Goal: Contribute content

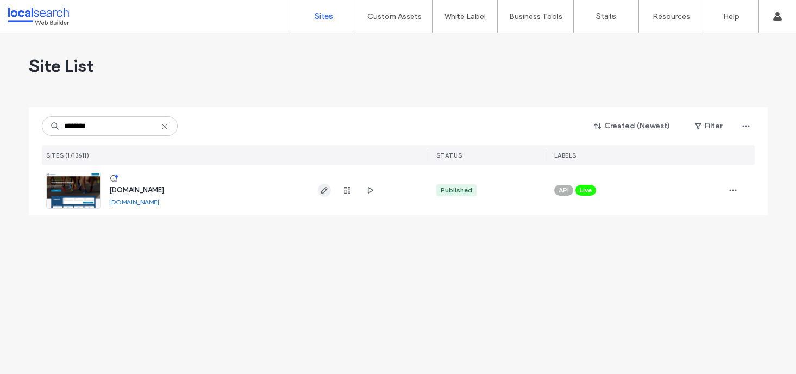
type input "********"
click at [322, 189] on icon "button" at bounding box center [324, 190] width 9 height 9
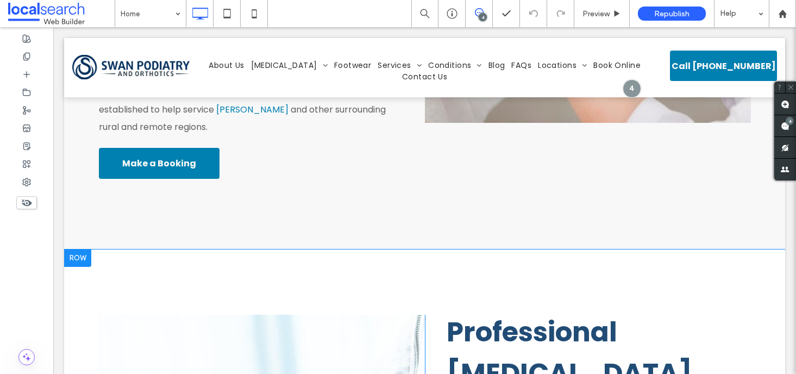
scroll to position [953, 0]
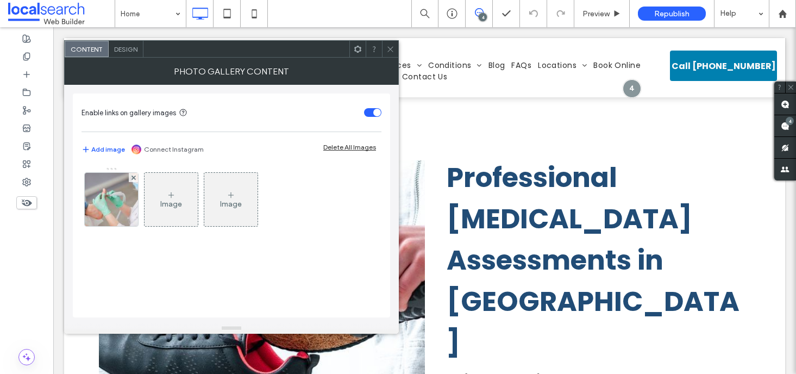
scroll to position [1008, 0]
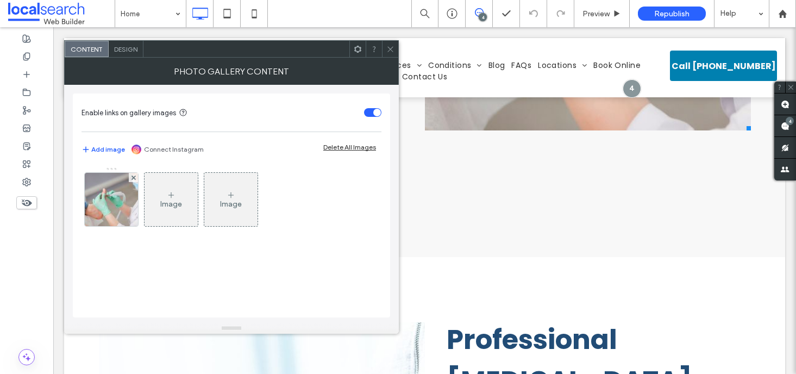
click at [154, 199] on div "Image" at bounding box center [171, 199] width 53 height 51
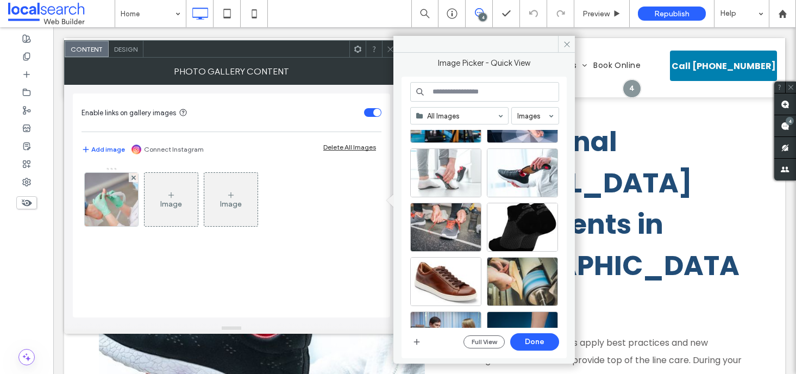
scroll to position [1194, 0]
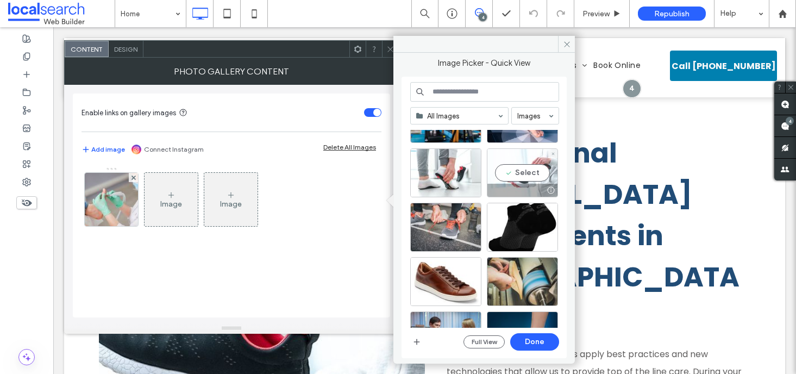
click at [521, 166] on div "Select" at bounding box center [522, 172] width 71 height 49
click at [541, 342] on button "Done" at bounding box center [534, 341] width 49 height 17
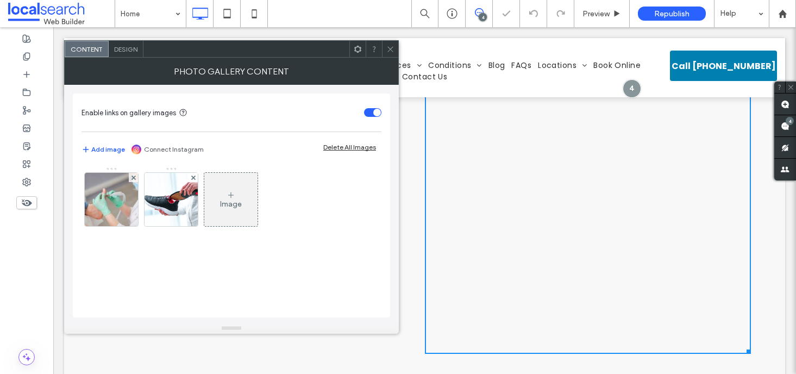
scroll to position [1602, 0]
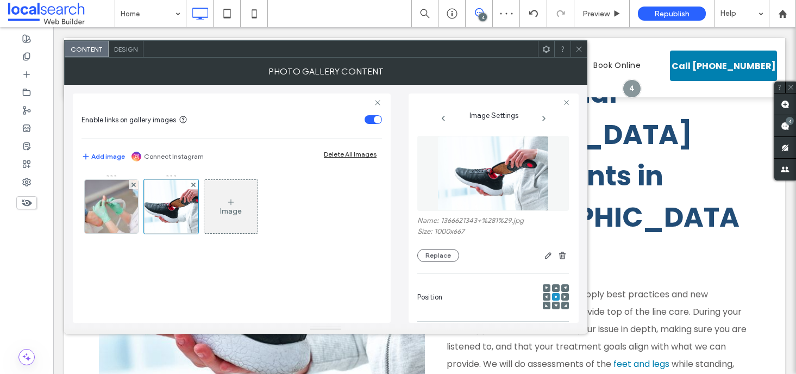
click at [319, 353] on link at bounding box center [262, 262] width 326 height 372
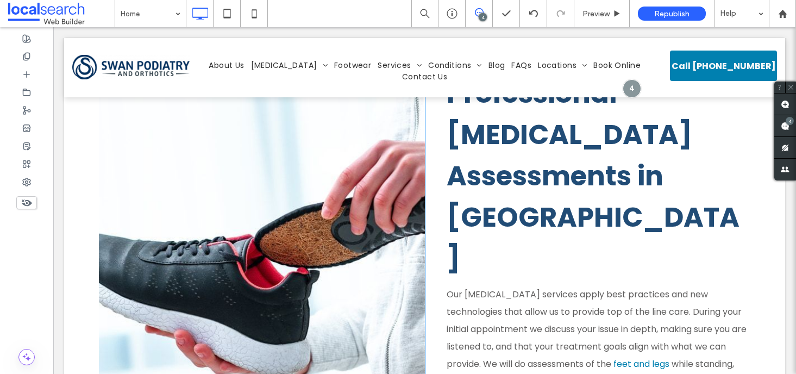
click at [292, 280] on link at bounding box center [262, 262] width 326 height 372
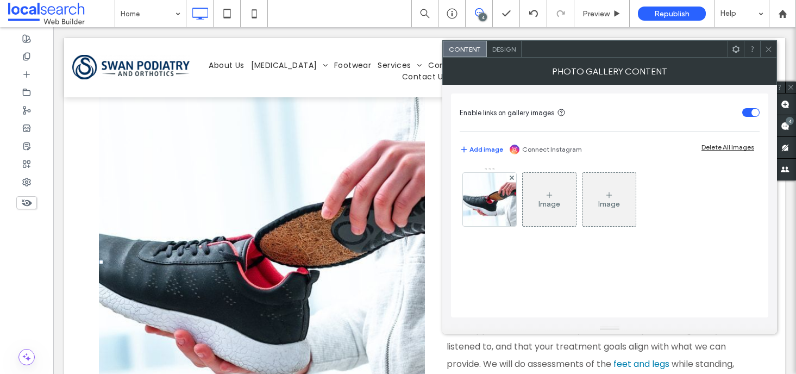
click at [551, 197] on icon at bounding box center [549, 195] width 9 height 9
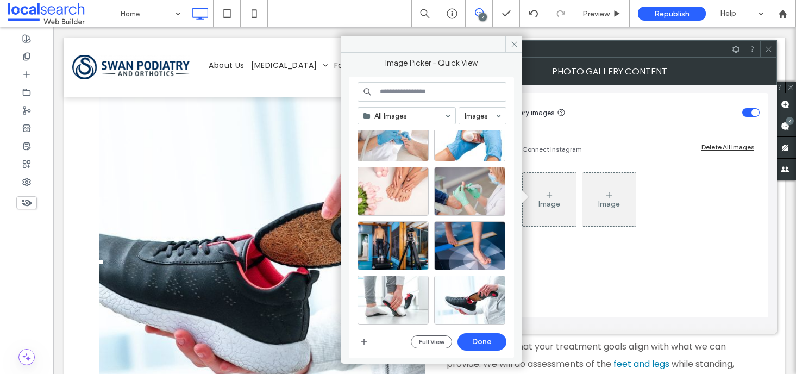
scroll to position [1337, 0]
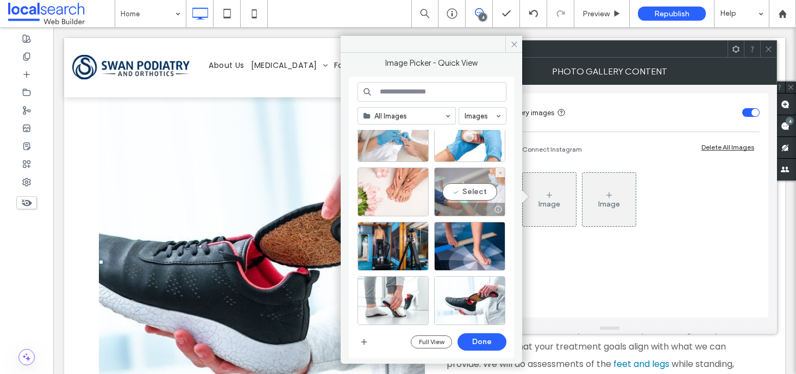
click at [463, 193] on div "Select" at bounding box center [469, 191] width 71 height 49
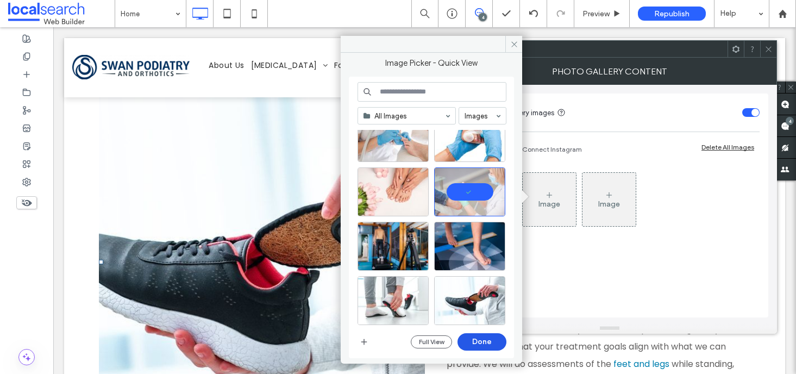
click at [496, 338] on button "Done" at bounding box center [481, 341] width 49 height 17
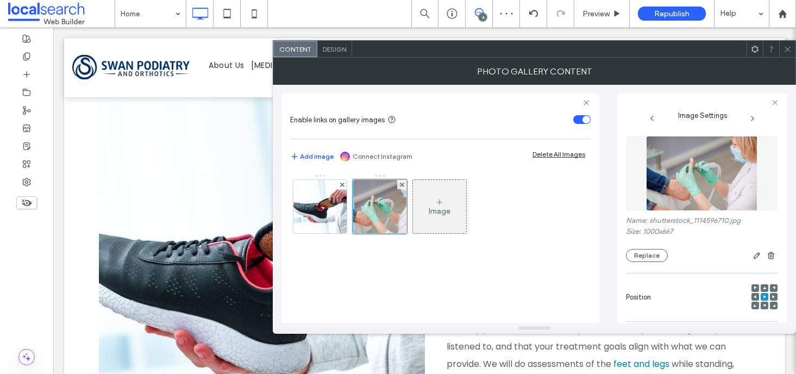
drag, startPoint x: 784, startPoint y: 51, endPoint x: 774, endPoint y: 60, distance: 13.9
click at [785, 51] on icon at bounding box center [787, 49] width 8 height 8
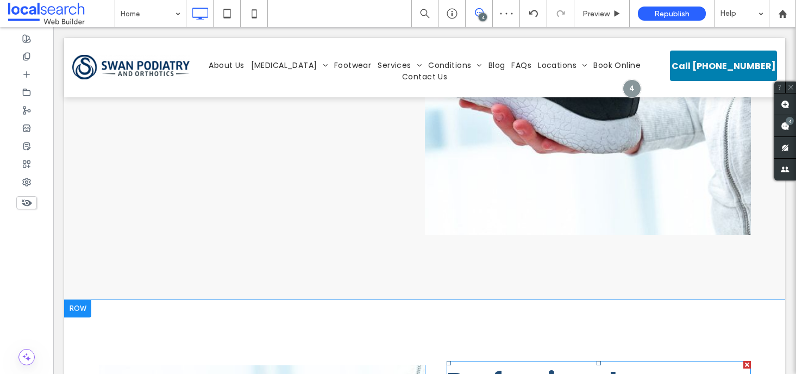
scroll to position [1233, 0]
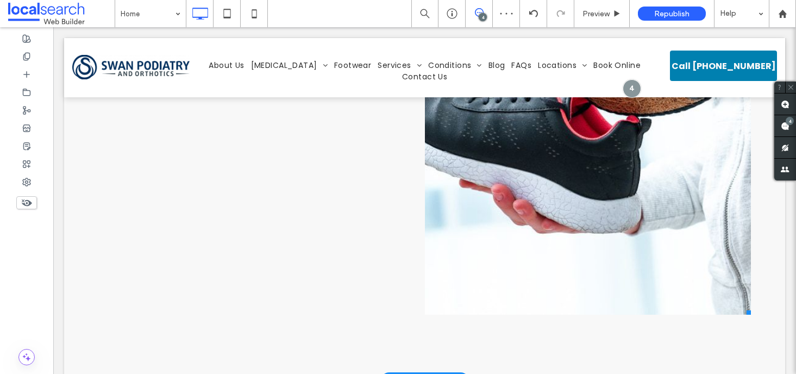
click at [603, 129] on link at bounding box center [588, 110] width 326 height 410
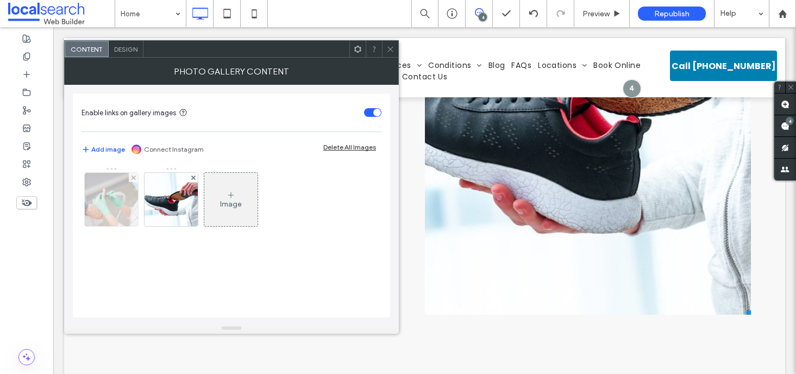
click at [136, 180] on div at bounding box center [133, 177] width 9 height 9
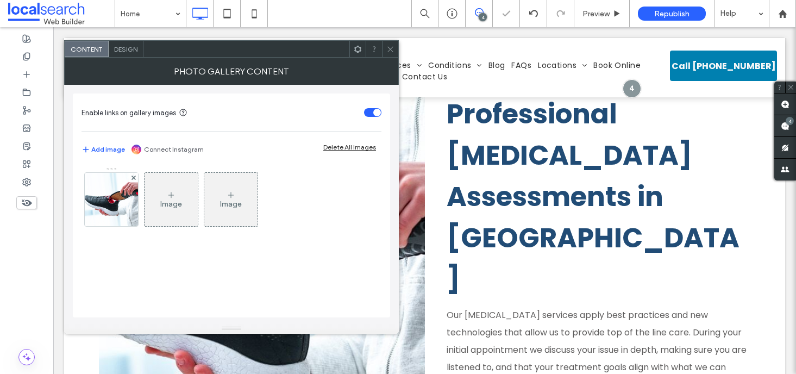
click at [388, 51] on icon at bounding box center [390, 49] width 8 height 8
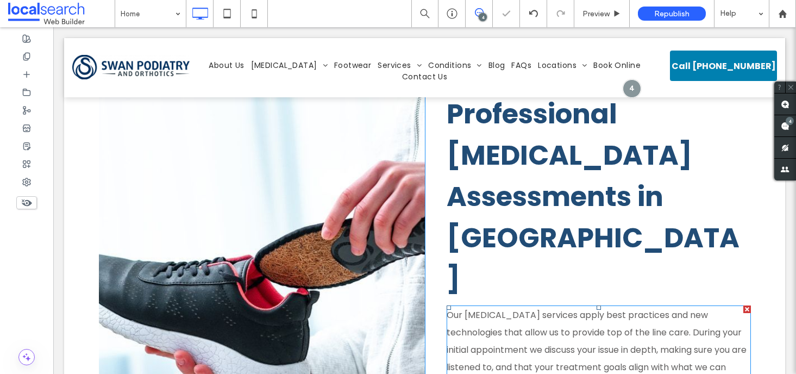
scroll to position [1586, 0]
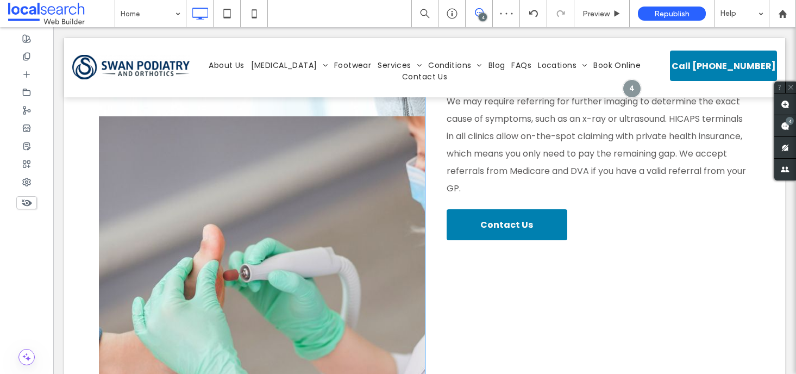
click at [282, 234] on link at bounding box center [262, 302] width 326 height 372
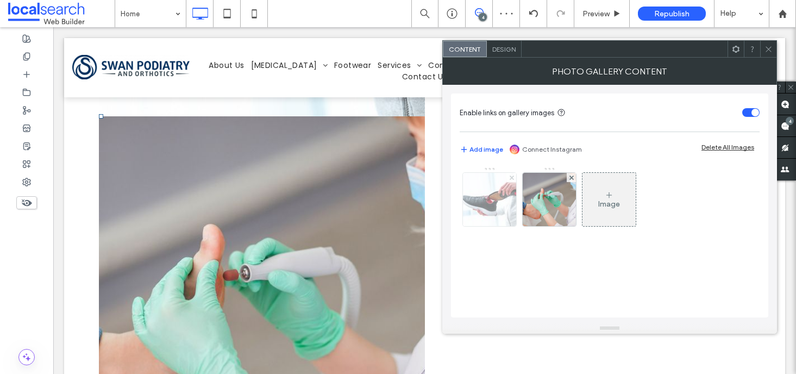
click at [512, 178] on icon at bounding box center [512, 177] width 4 height 4
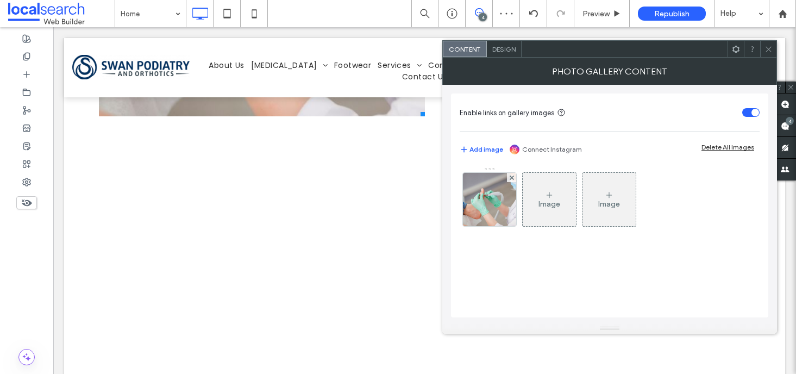
click at [774, 50] on div at bounding box center [768, 49] width 16 height 16
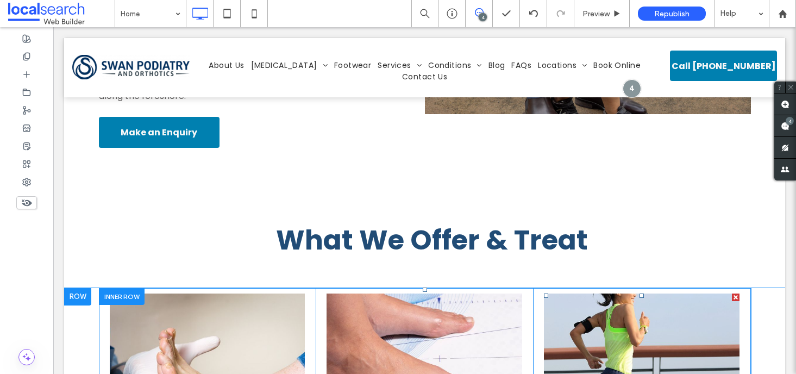
scroll to position [2401, 0]
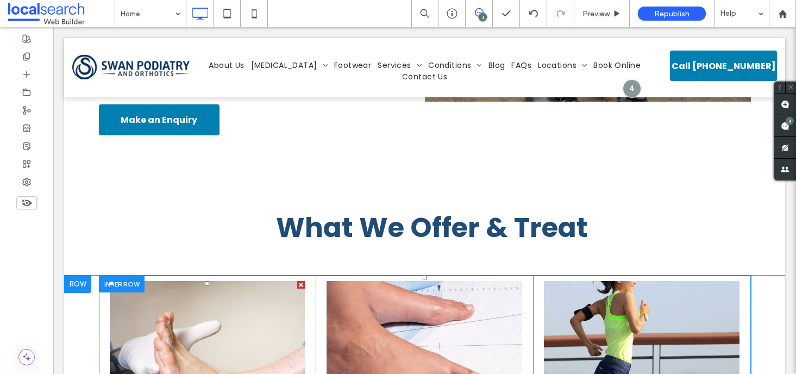
click at [209, 275] on link at bounding box center [208, 379] width 208 height 208
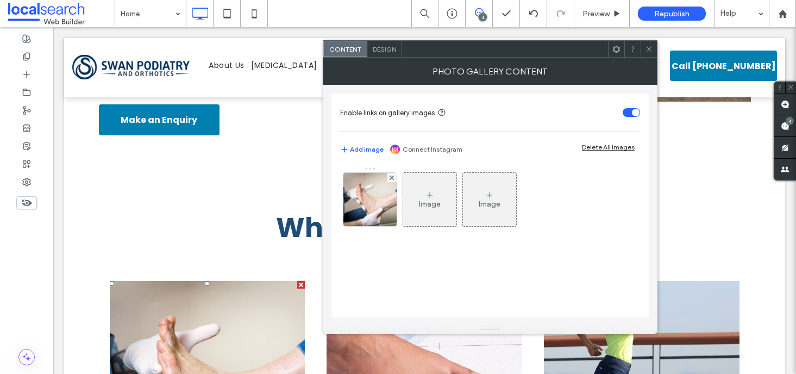
click at [419, 199] on div "Image" at bounding box center [430, 203] width 22 height 9
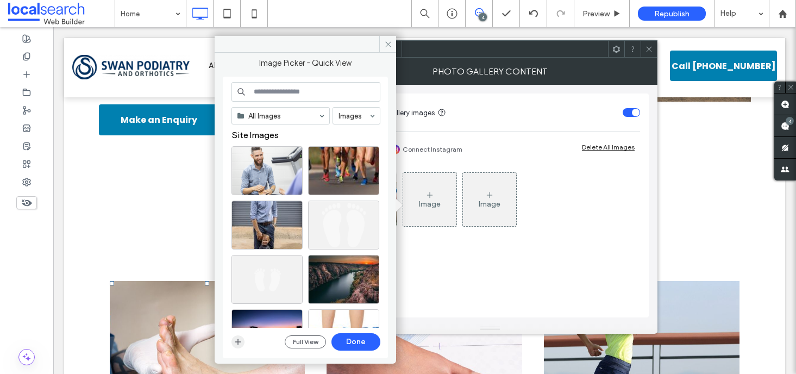
click at [236, 344] on icon "button" at bounding box center [238, 341] width 9 height 9
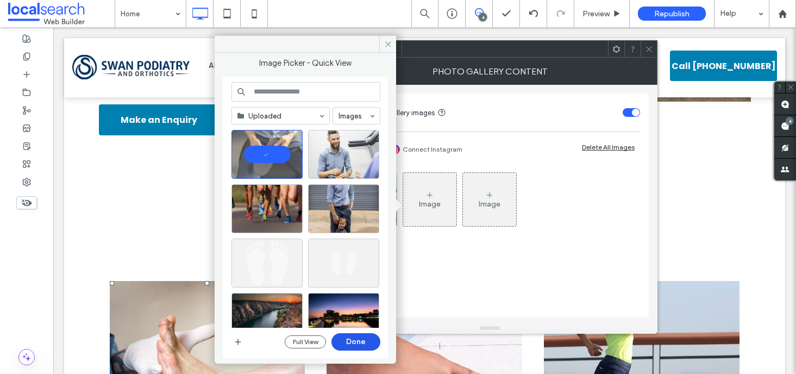
click at [367, 340] on button "Done" at bounding box center [355, 341] width 49 height 17
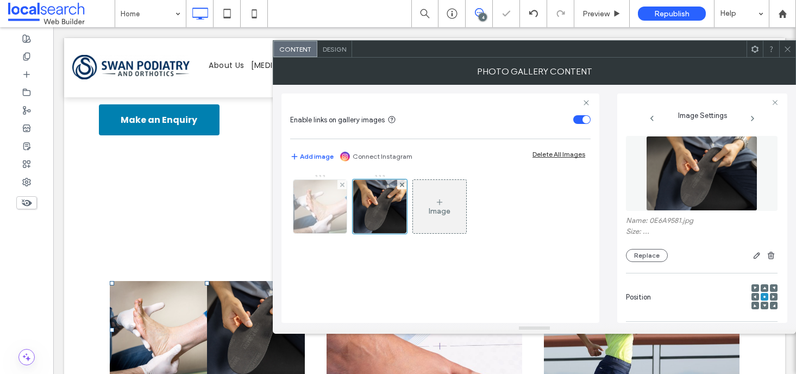
click at [338, 185] on div at bounding box center [341, 184] width 9 height 9
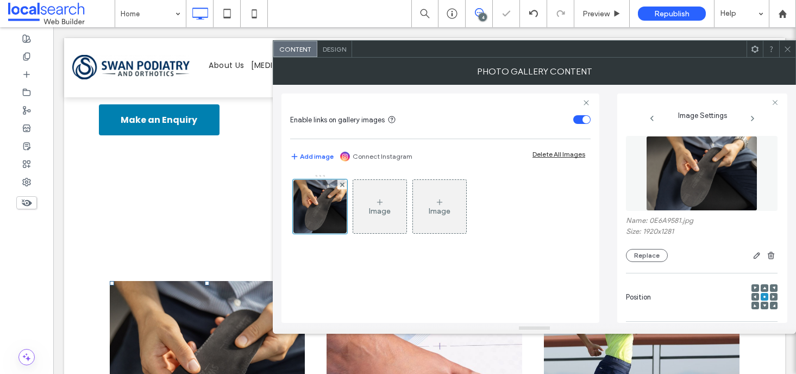
click at [789, 48] on icon at bounding box center [787, 49] width 8 height 8
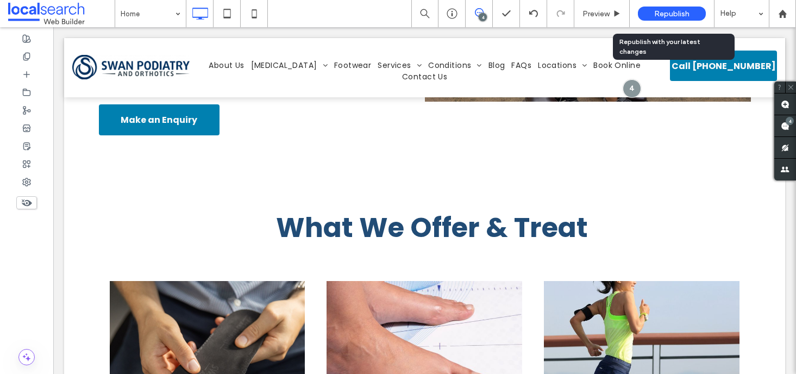
click at [680, 15] on span "Republish" at bounding box center [671, 13] width 35 height 9
